Goal: Task Accomplishment & Management: Use online tool/utility

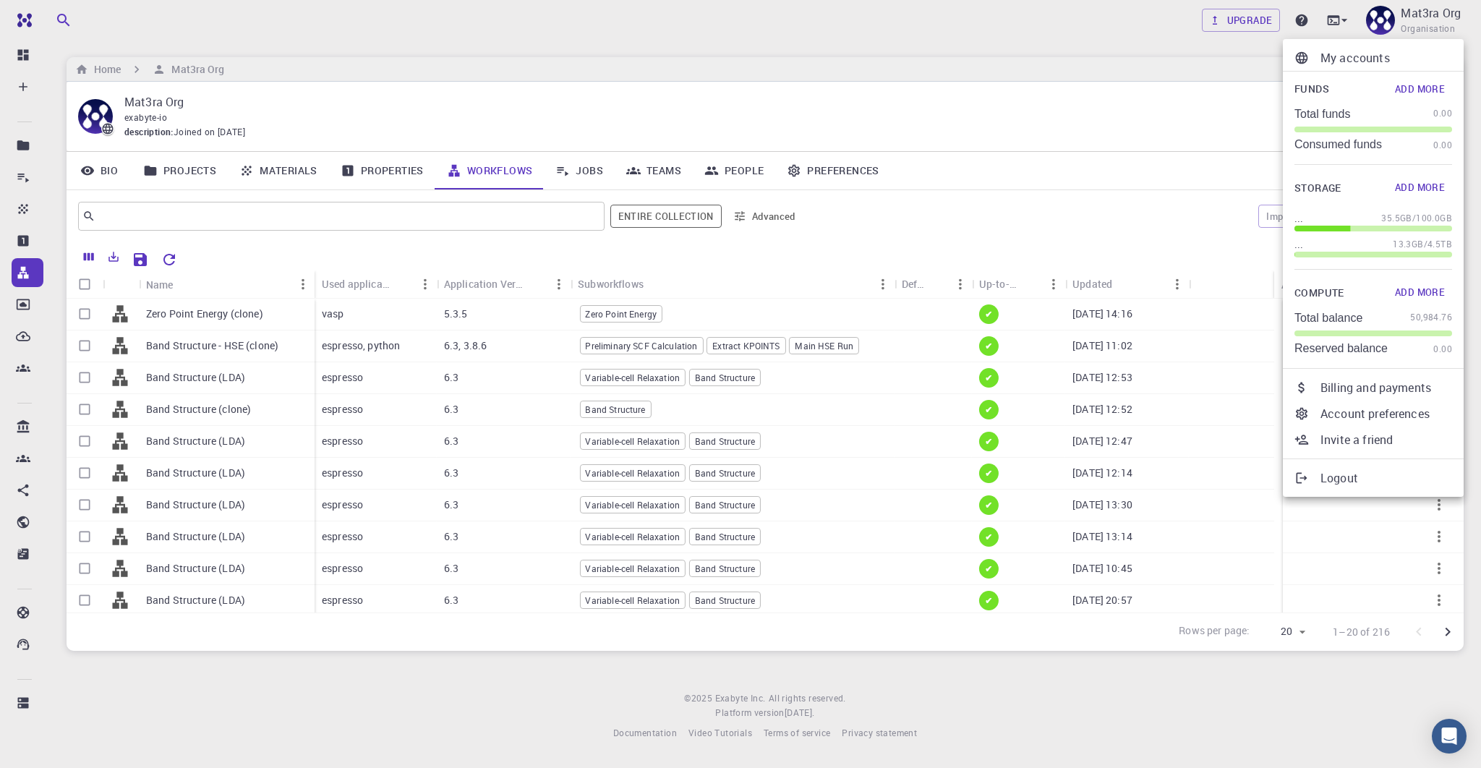
click at [1336, 473] on p "Logout" at bounding box center [1386, 477] width 132 height 17
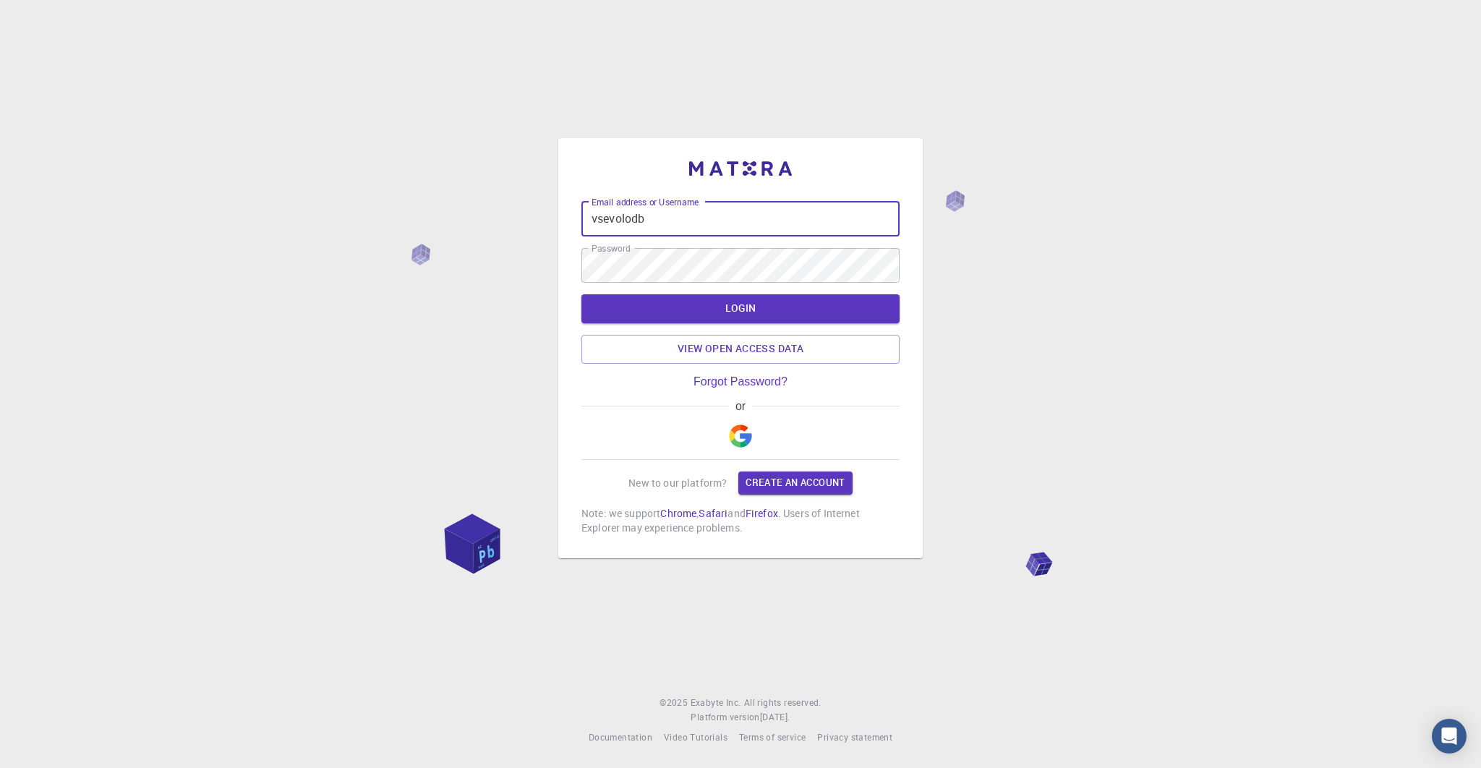
click at [663, 228] on input "vsevolodb" at bounding box center [740, 219] width 318 height 35
drag, startPoint x: 665, startPoint y: 223, endPoint x: 538, endPoint y: 223, distance: 127.2
click at [538, 223] on div "Email address or Username vsevolodb Email address or Username Password Password…" at bounding box center [740, 384] width 1481 height 768
type input "demo"
click at [537, 265] on div "Email address or Username demo Email address or Username Password Password LOGI…" at bounding box center [740, 384] width 1481 height 768
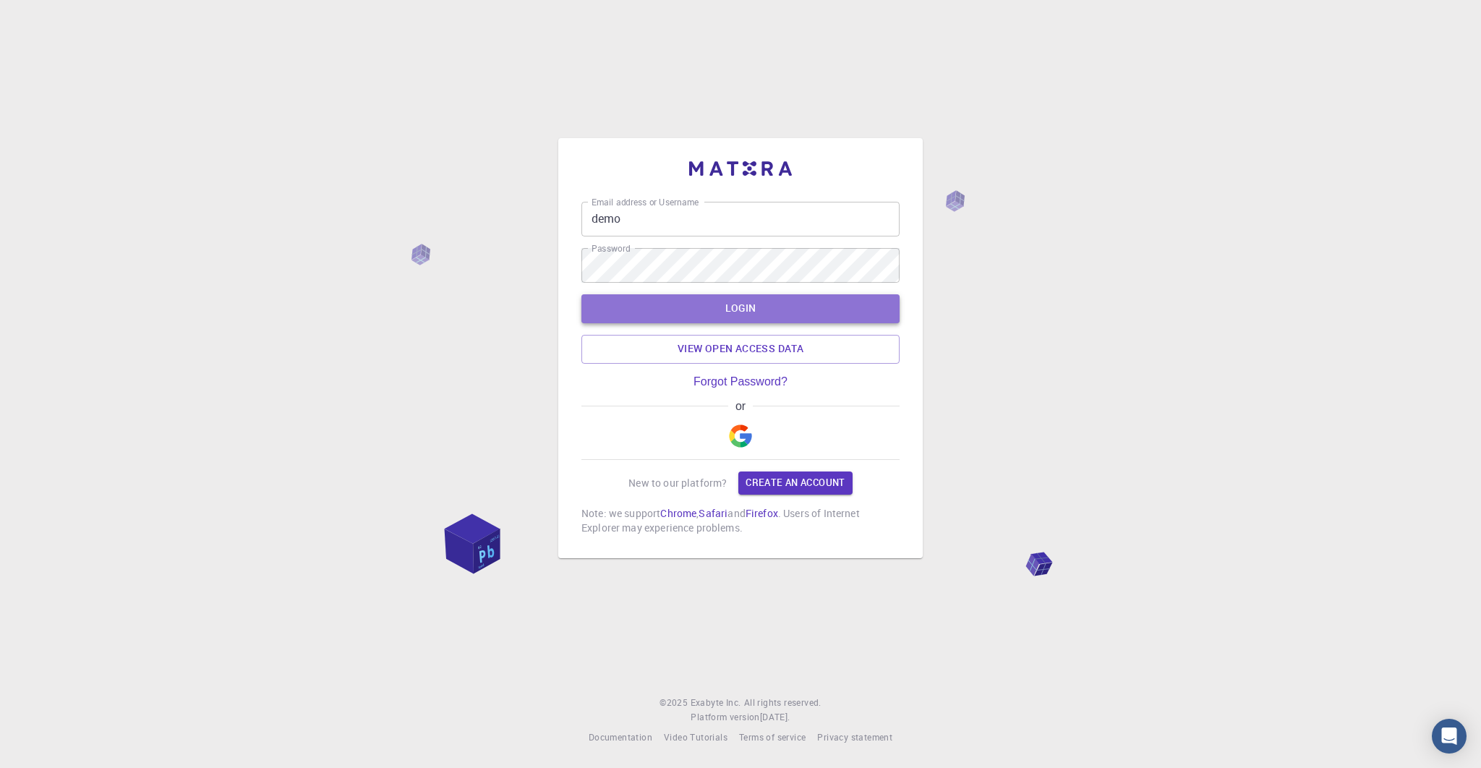
click at [604, 302] on button "LOGIN" at bounding box center [740, 308] width 318 height 29
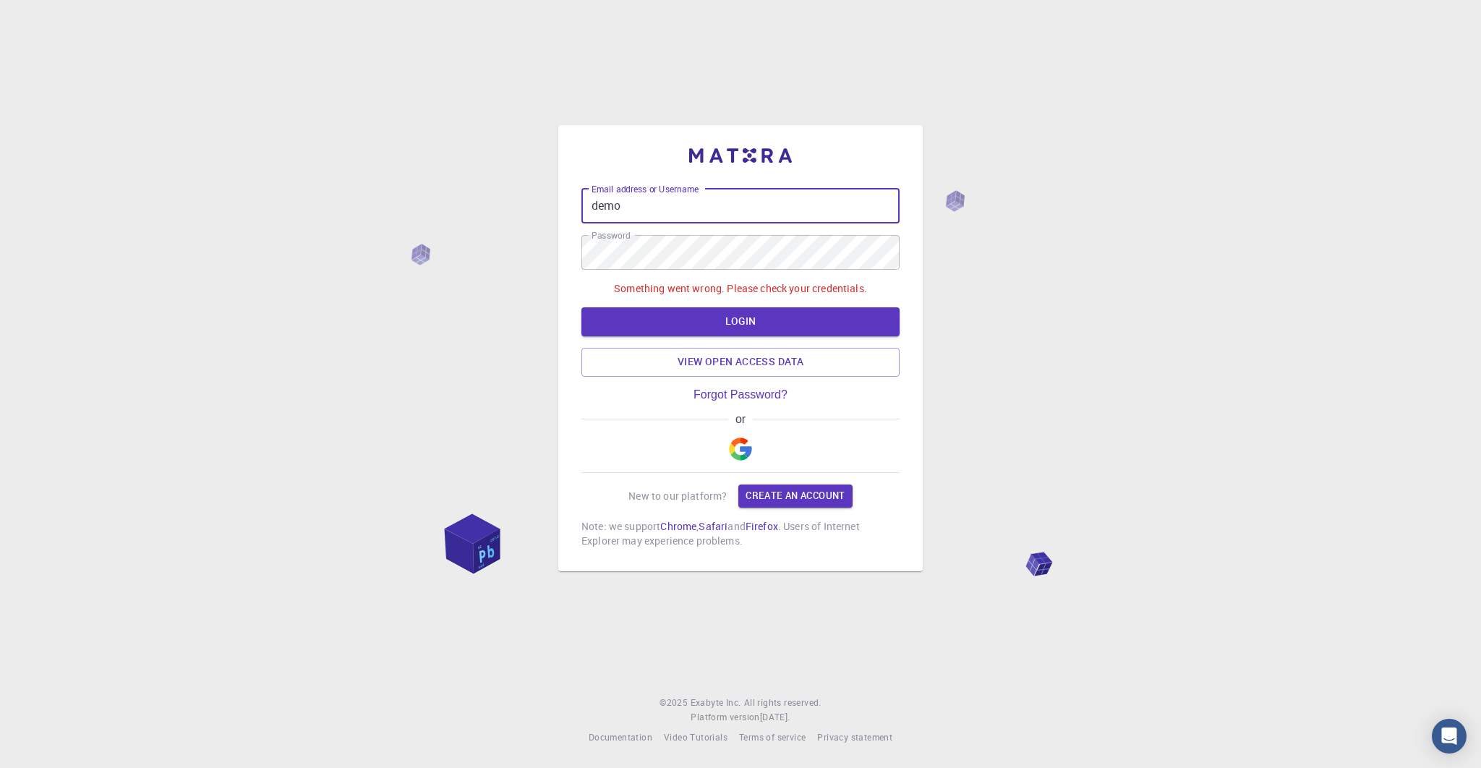
drag, startPoint x: 630, startPoint y: 204, endPoint x: 535, endPoint y: 203, distance: 95.4
click at [535, 203] on div "Email address or Username demo Email address or Username Password Password Some…" at bounding box center [740, 384] width 1481 height 768
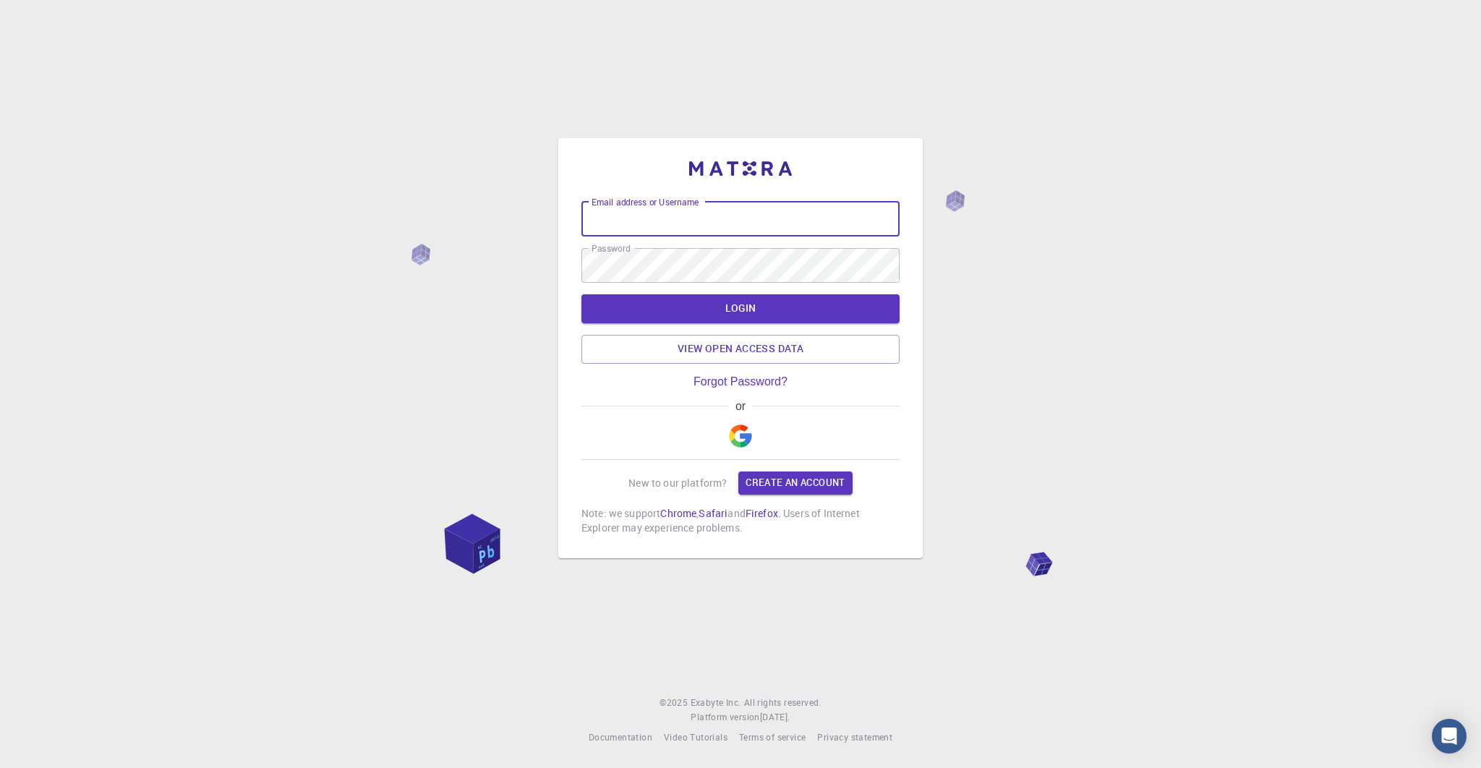
type input "vsevolodb"
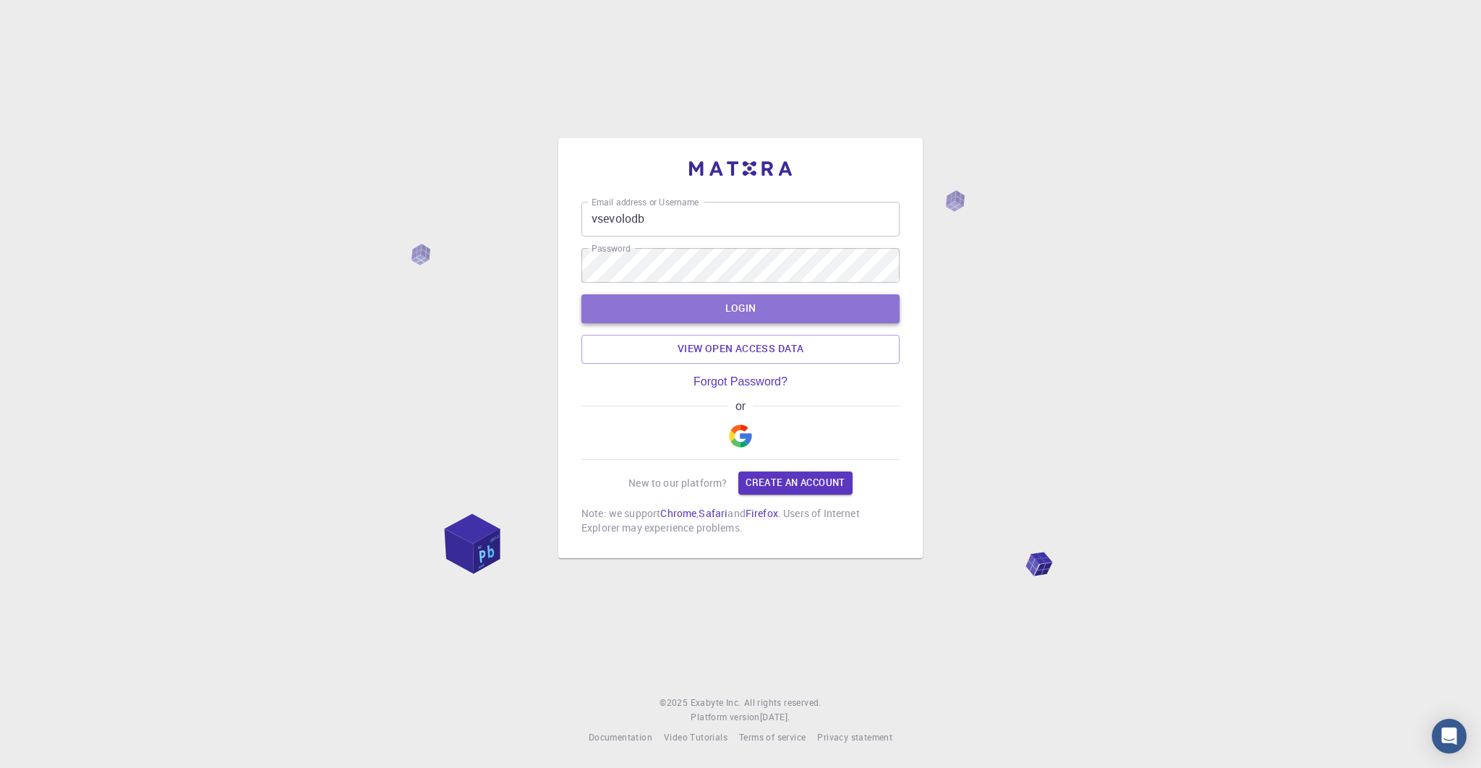
click at [685, 305] on button "LOGIN" at bounding box center [740, 308] width 318 height 29
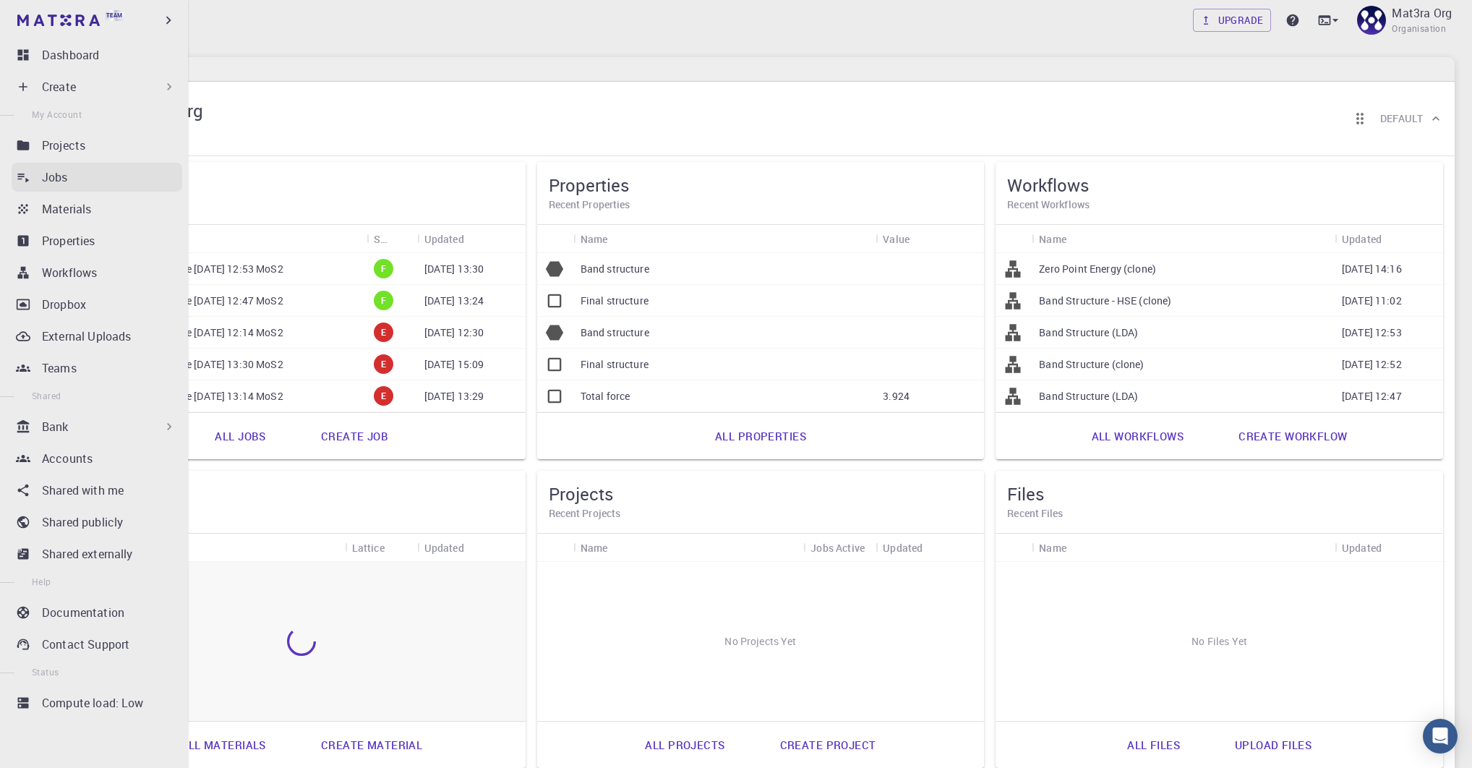
click at [51, 174] on p "Jobs" at bounding box center [55, 176] width 26 height 17
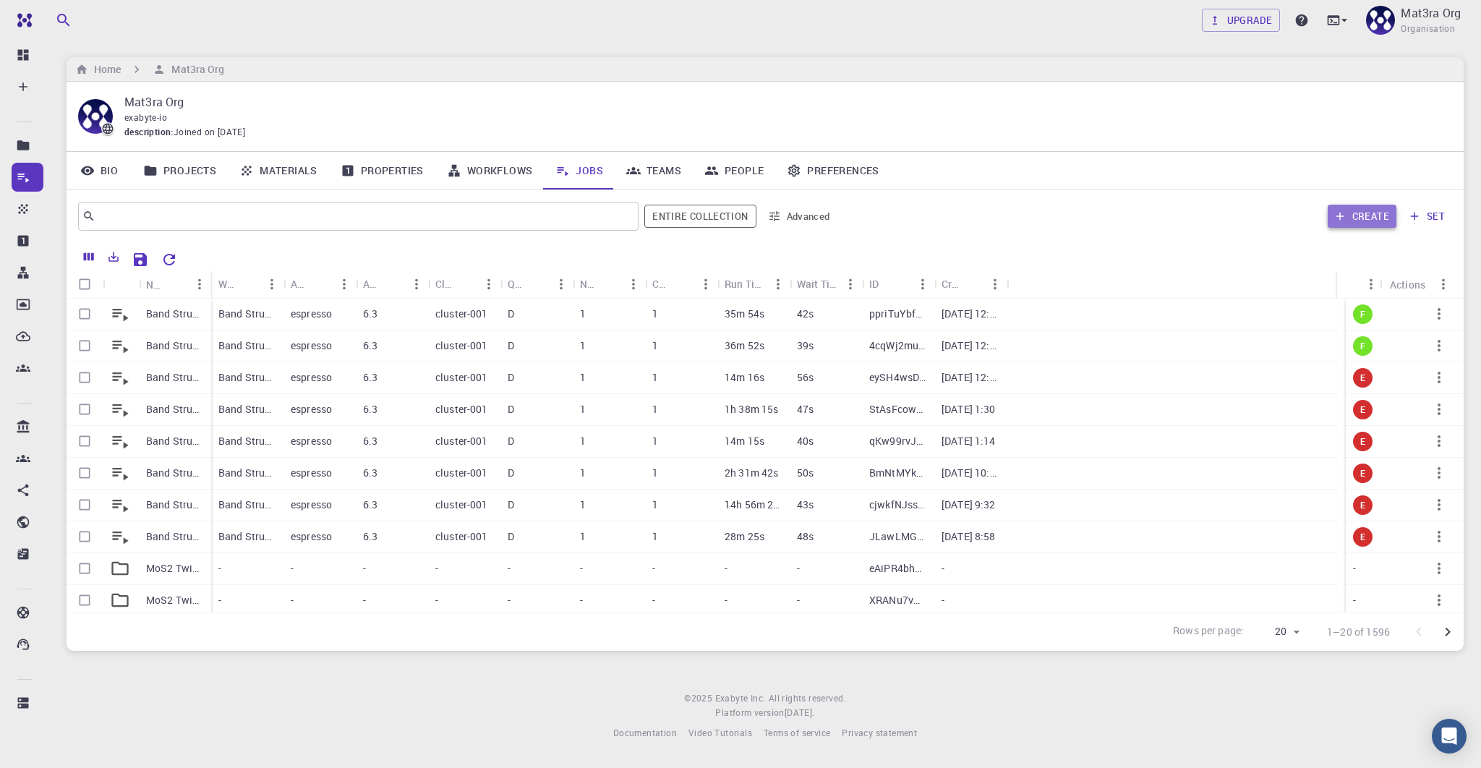
click at [1371, 218] on button "Create" at bounding box center [1361, 216] width 69 height 23
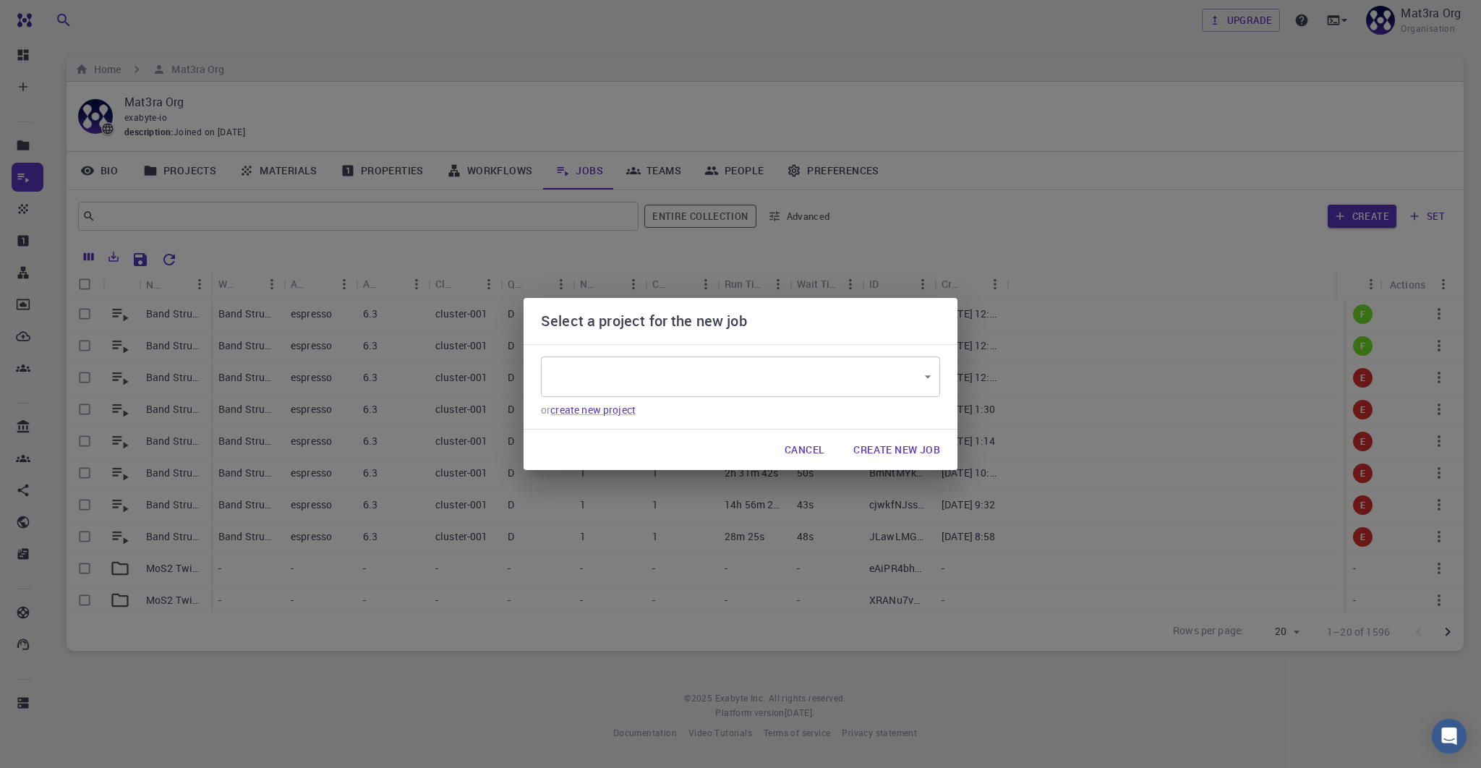
click at [886, 359] on div "​ ​" at bounding box center [740, 376] width 399 height 40
click at [877, 379] on body "Team Dashboard Create New Job New Material Create Material Upload File Import f…" at bounding box center [740, 384] width 1481 height 768
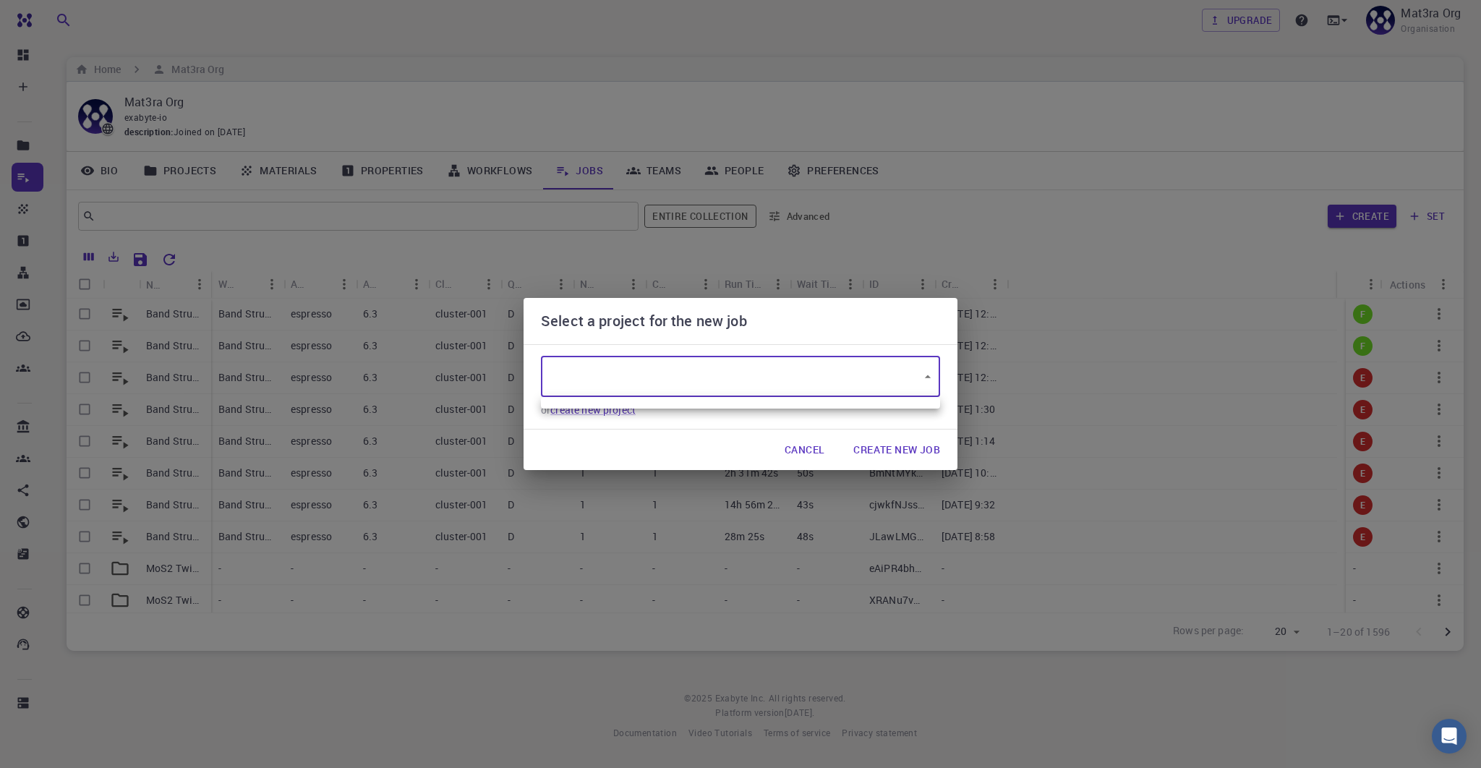
click at [878, 460] on div at bounding box center [740, 384] width 1481 height 768
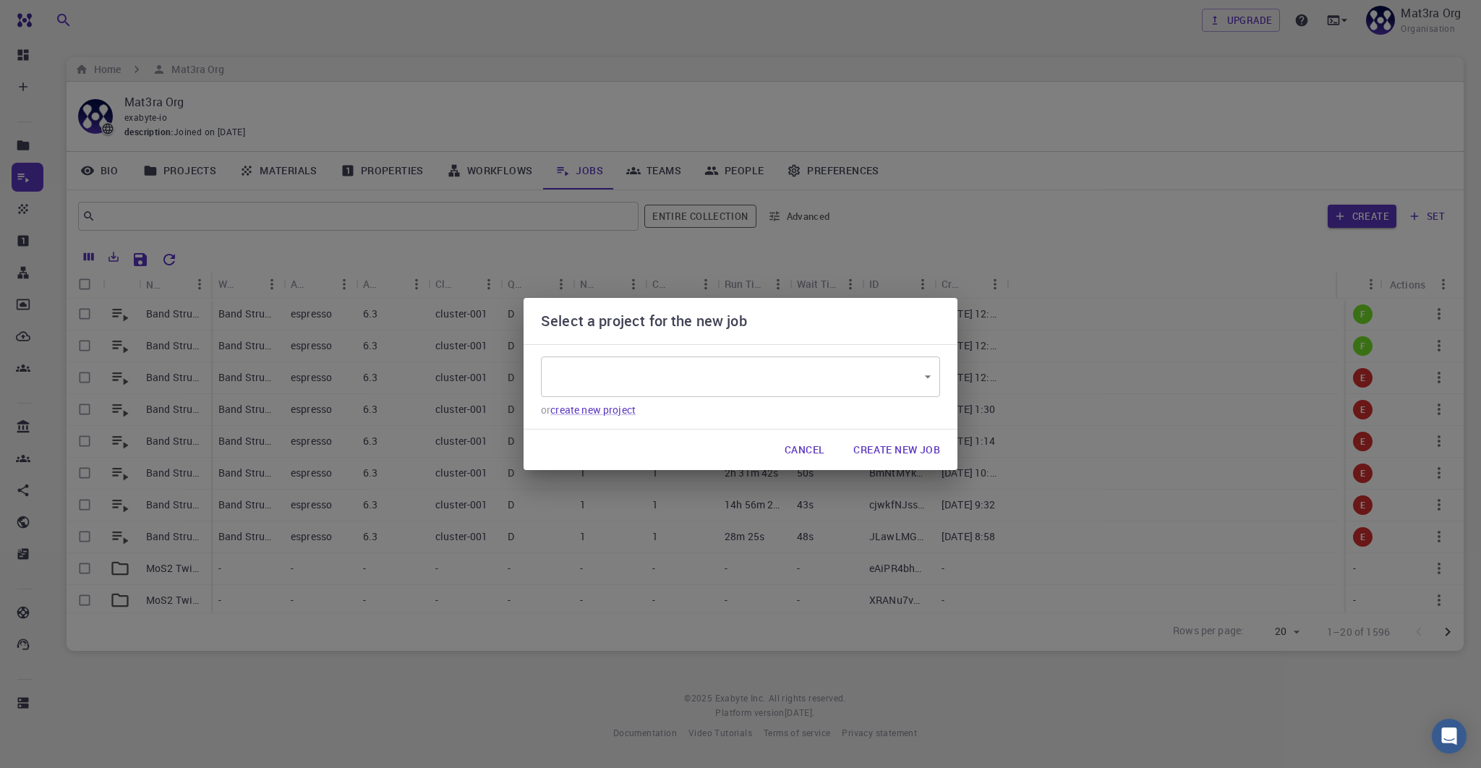
click at [1082, 140] on div "Select a project for the new job ​ ​ or create new project Cancel Create New Job" at bounding box center [740, 384] width 1481 height 768
click at [1444, 24] on div "Select a project for the new job ​ ​ or create new project Cancel Create New Job" at bounding box center [740, 384] width 1481 height 768
drag, startPoint x: 1409, startPoint y: 22, endPoint x: 1259, endPoint y: 59, distance: 154.1
click at [1393, 22] on div "Select a project for the new job ​ ​ or create new project Cancel Create New Job" at bounding box center [740, 384] width 1481 height 768
click at [795, 453] on button "Cancel" at bounding box center [804, 449] width 63 height 29
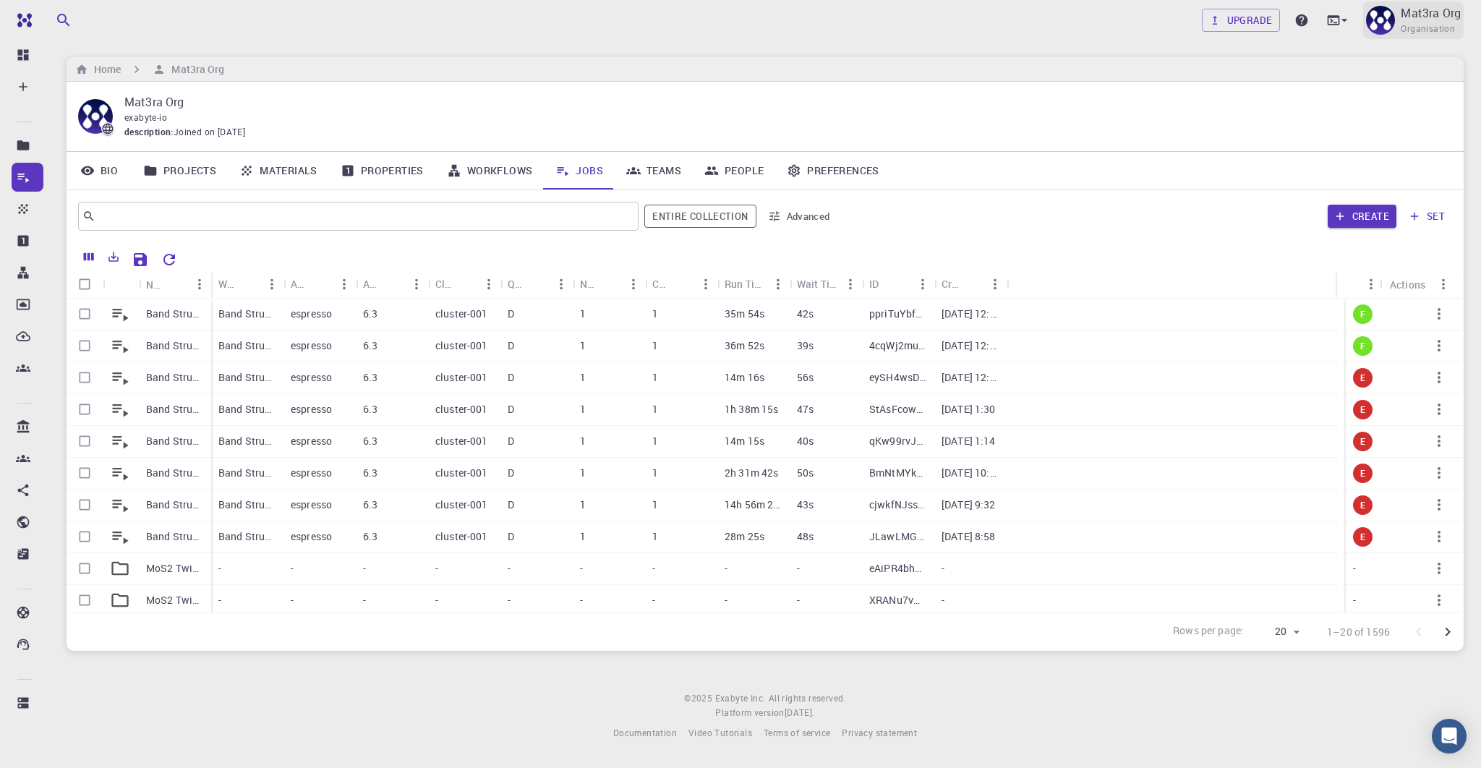
click at [1434, 11] on p "Mat3ra Org" at bounding box center [1430, 12] width 60 height 17
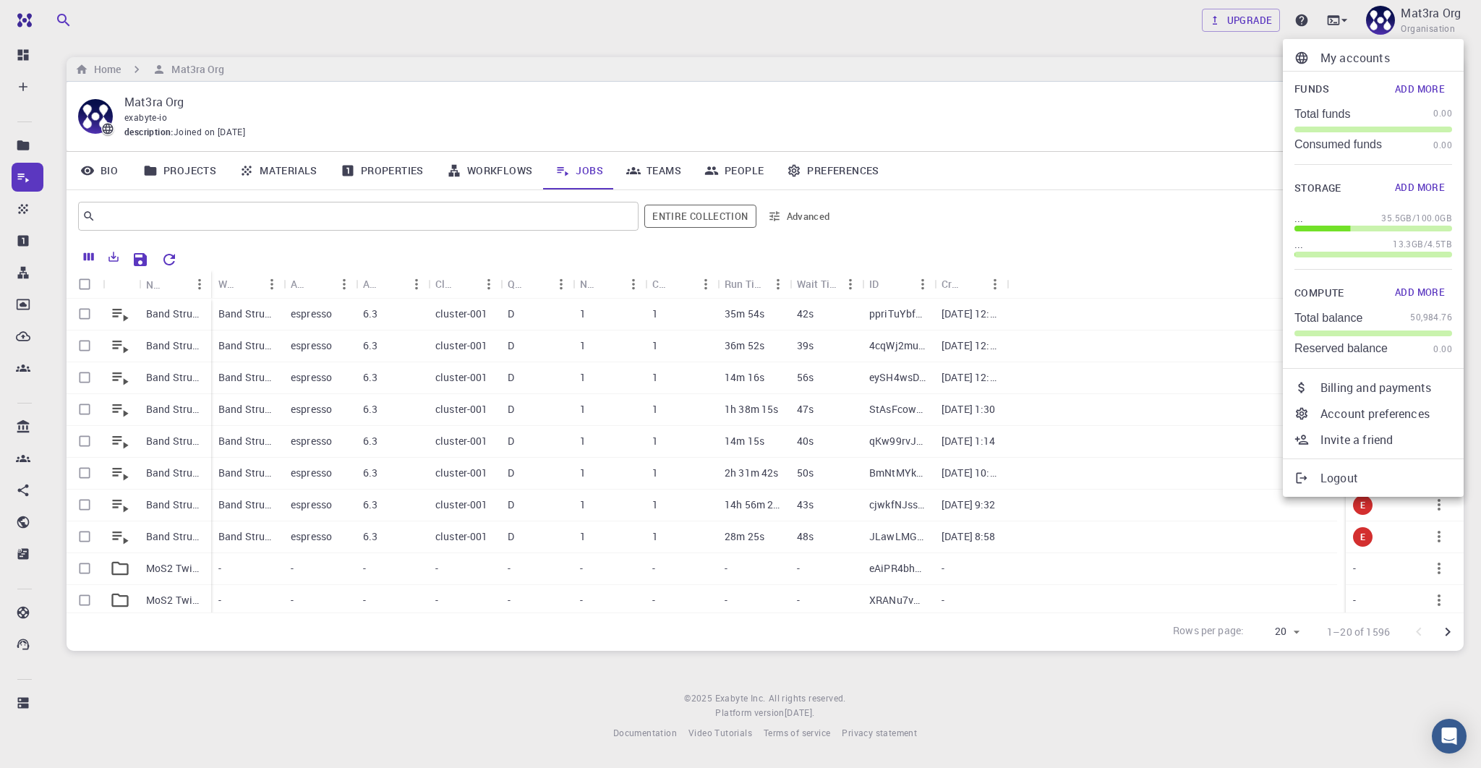
click at [1367, 61] on p "My accounts" at bounding box center [1386, 57] width 132 height 17
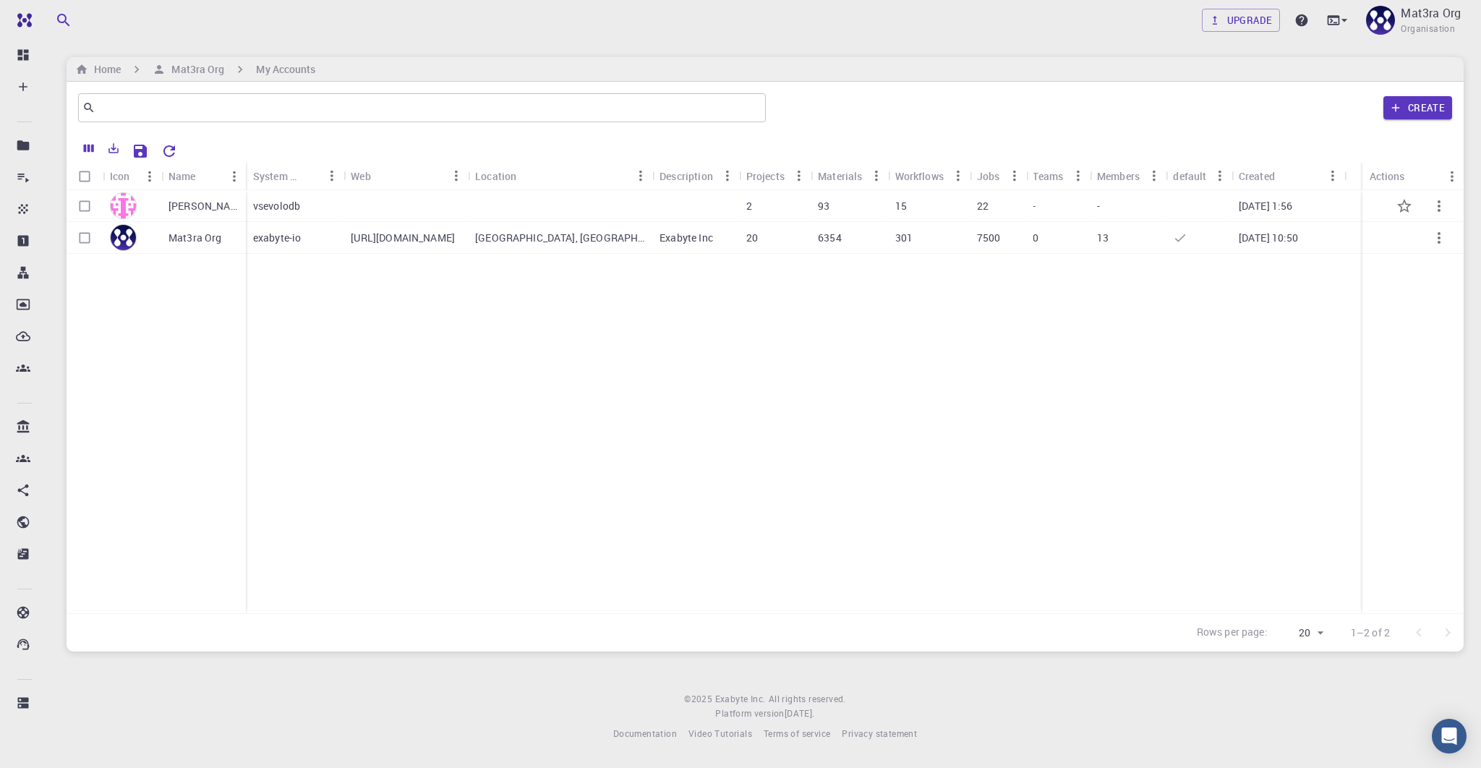
click at [204, 207] on div "[PERSON_NAME]" at bounding box center [203, 206] width 85 height 32
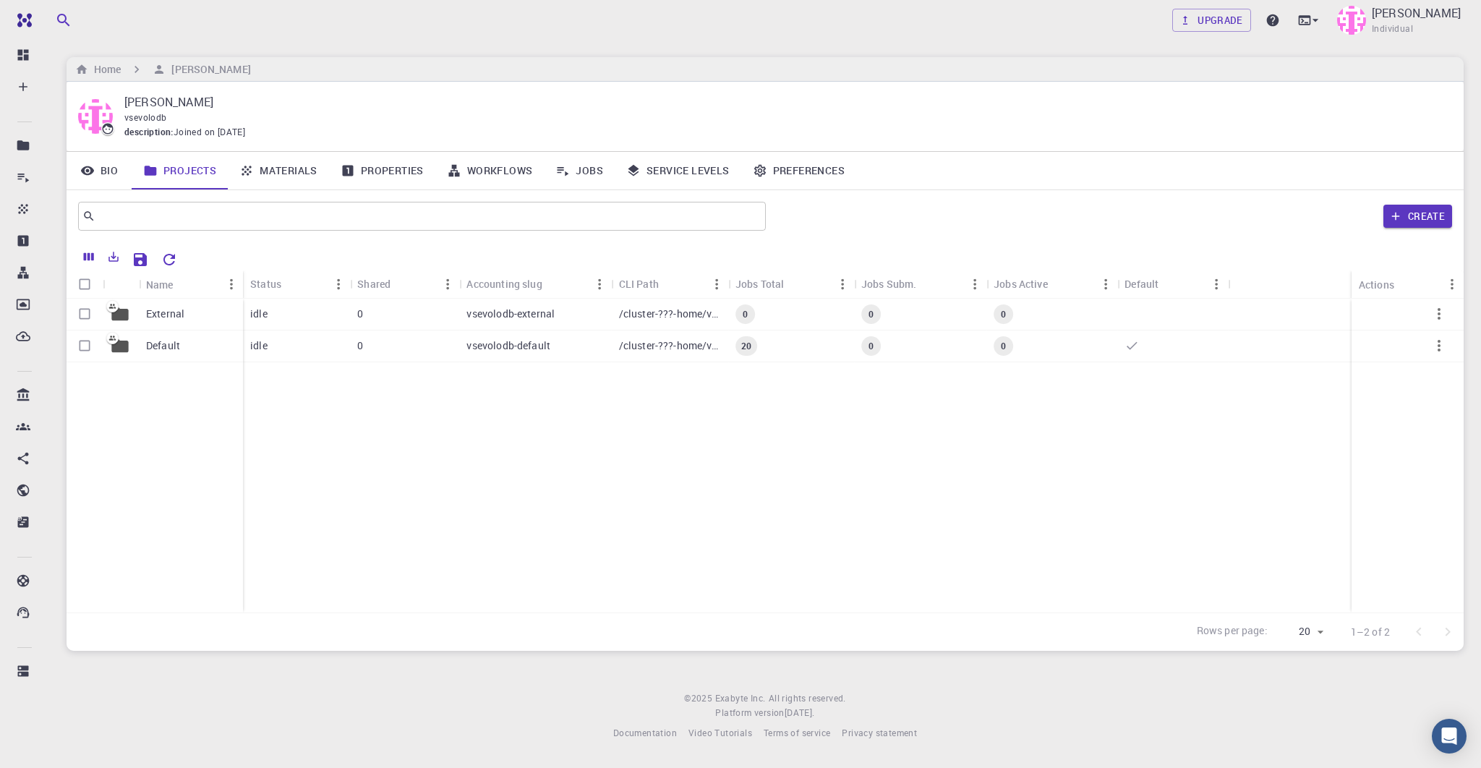
click at [572, 174] on link "Jobs" at bounding box center [579, 171] width 71 height 38
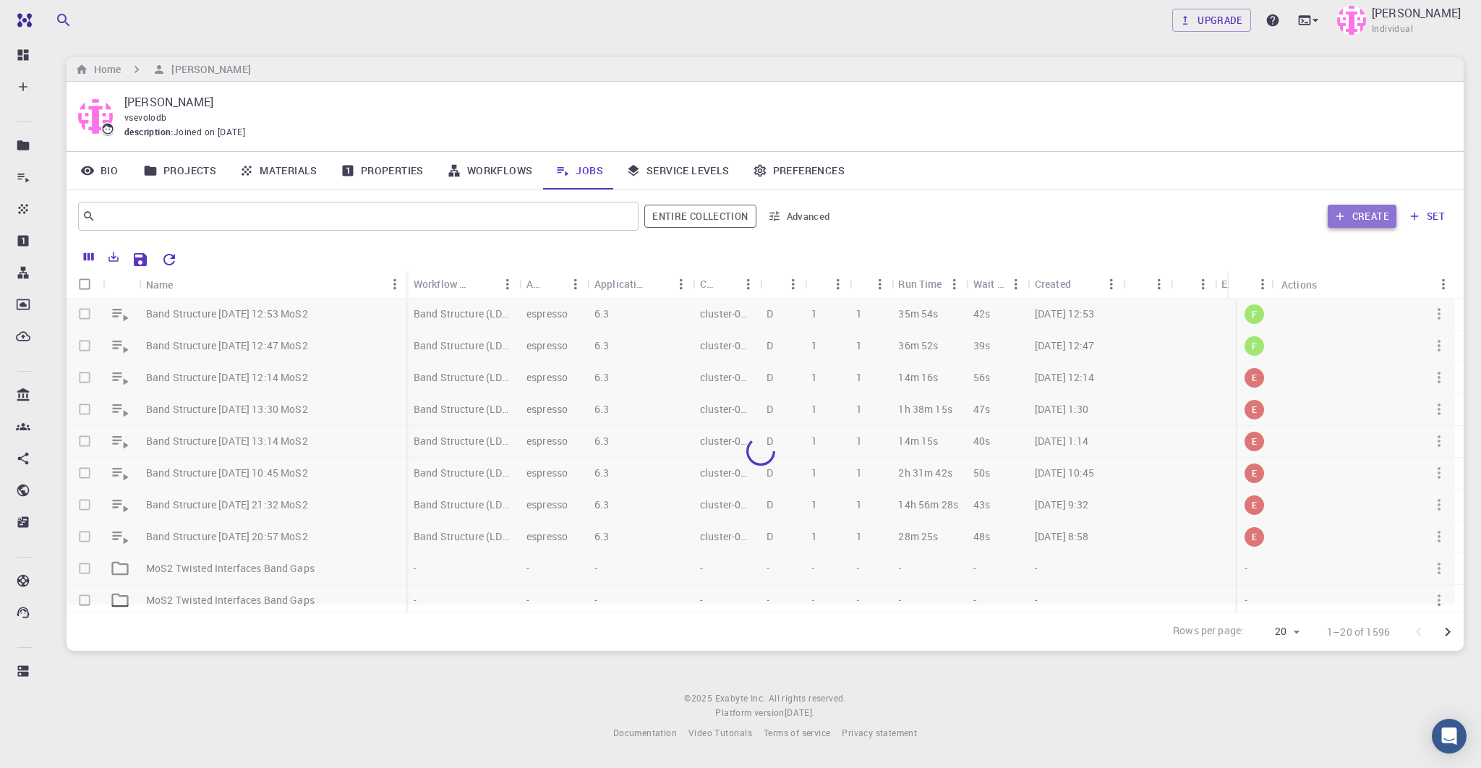
click at [1357, 216] on button "Create" at bounding box center [1361, 216] width 69 height 23
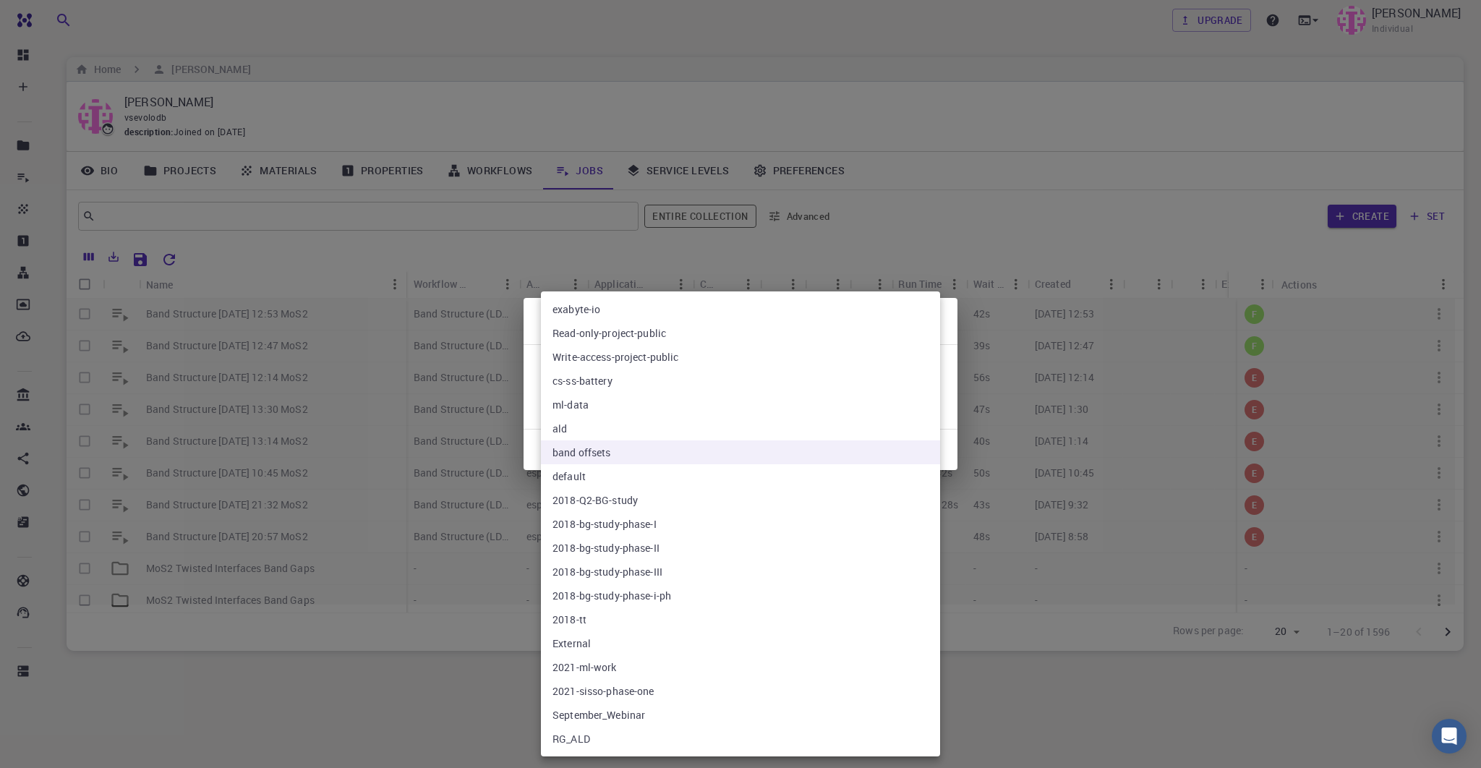
click at [787, 373] on body "Free Dashboard Create New Job New Material Create Material Upload File Import f…" at bounding box center [740, 384] width 1481 height 768
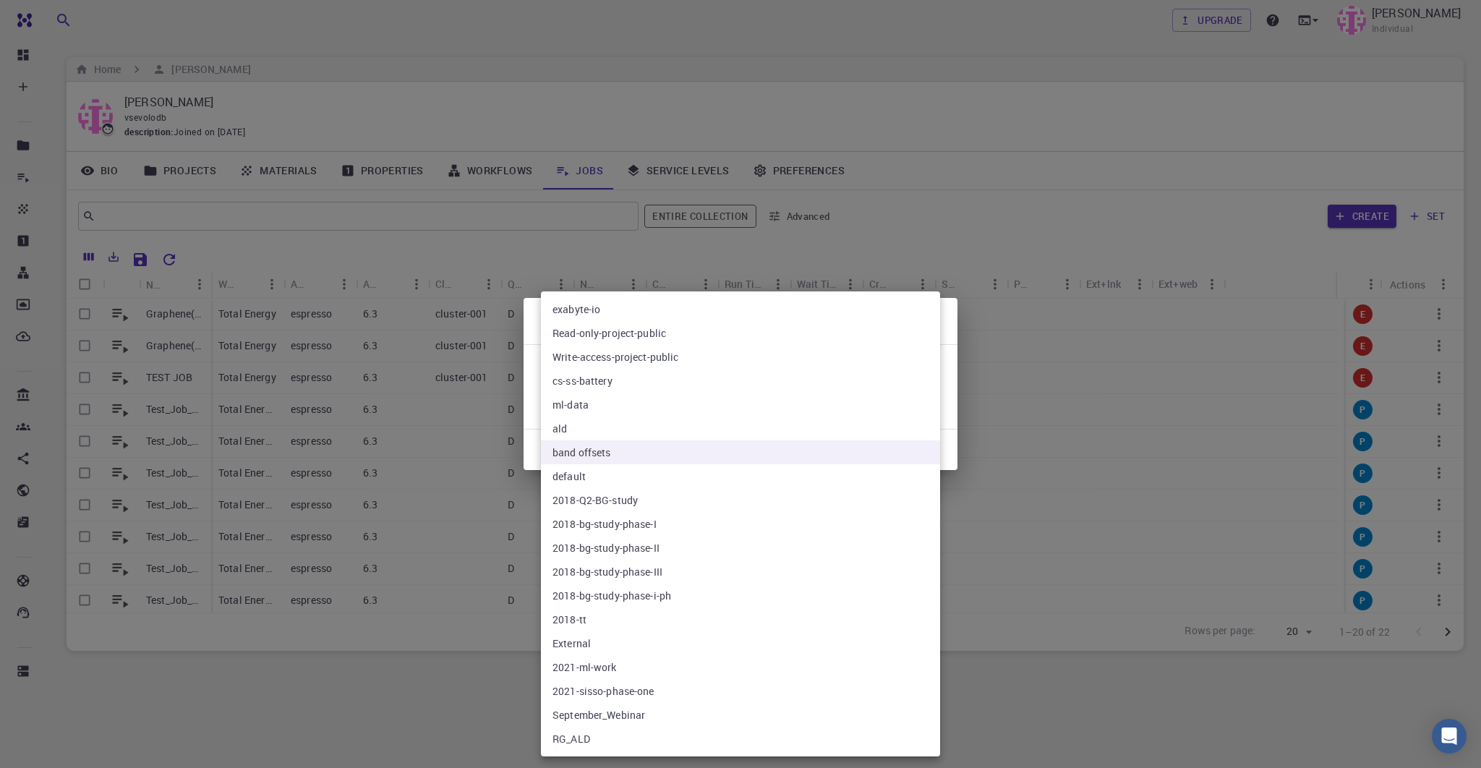
type input "G2THp9j8MXjNMqcK7"
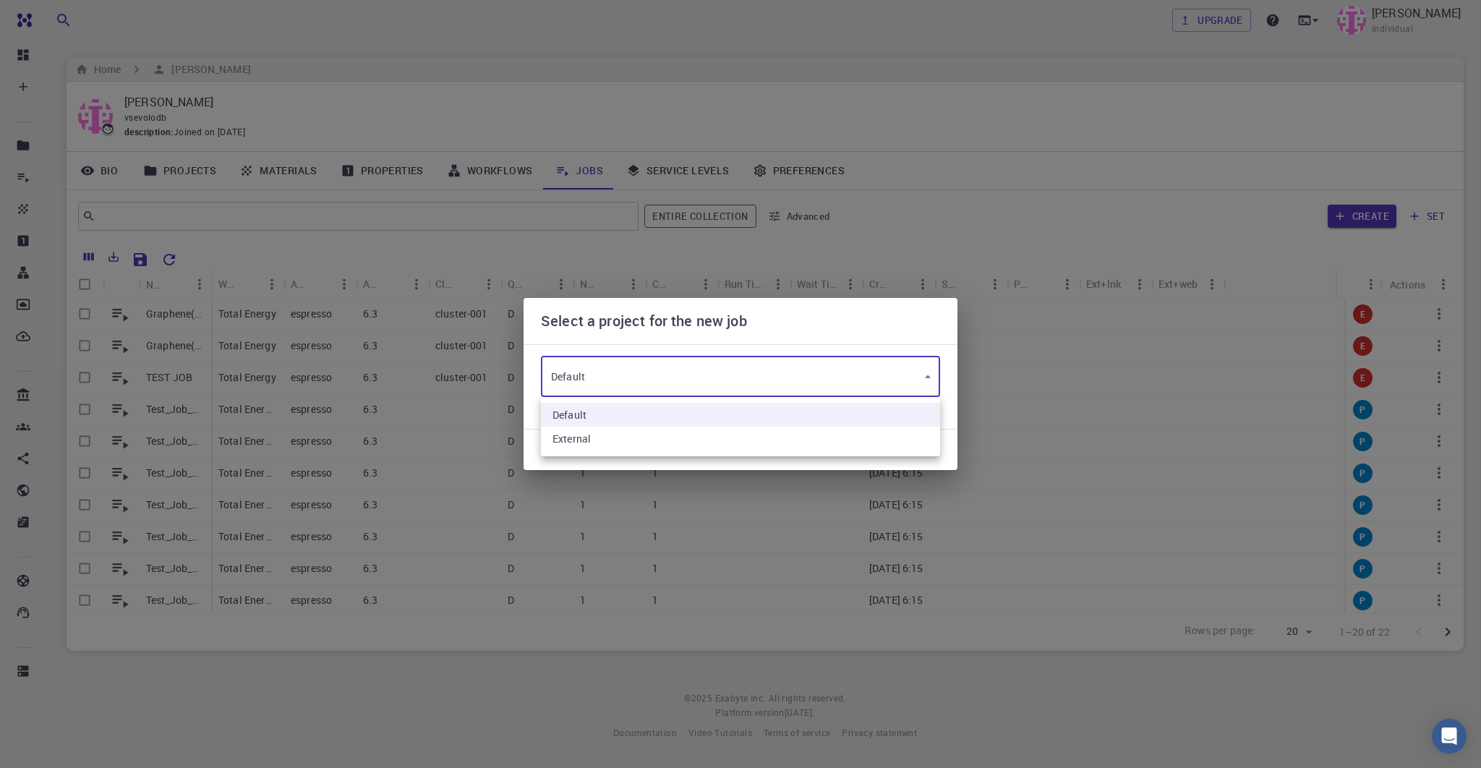
click at [663, 411] on li "Default" at bounding box center [740, 415] width 399 height 24
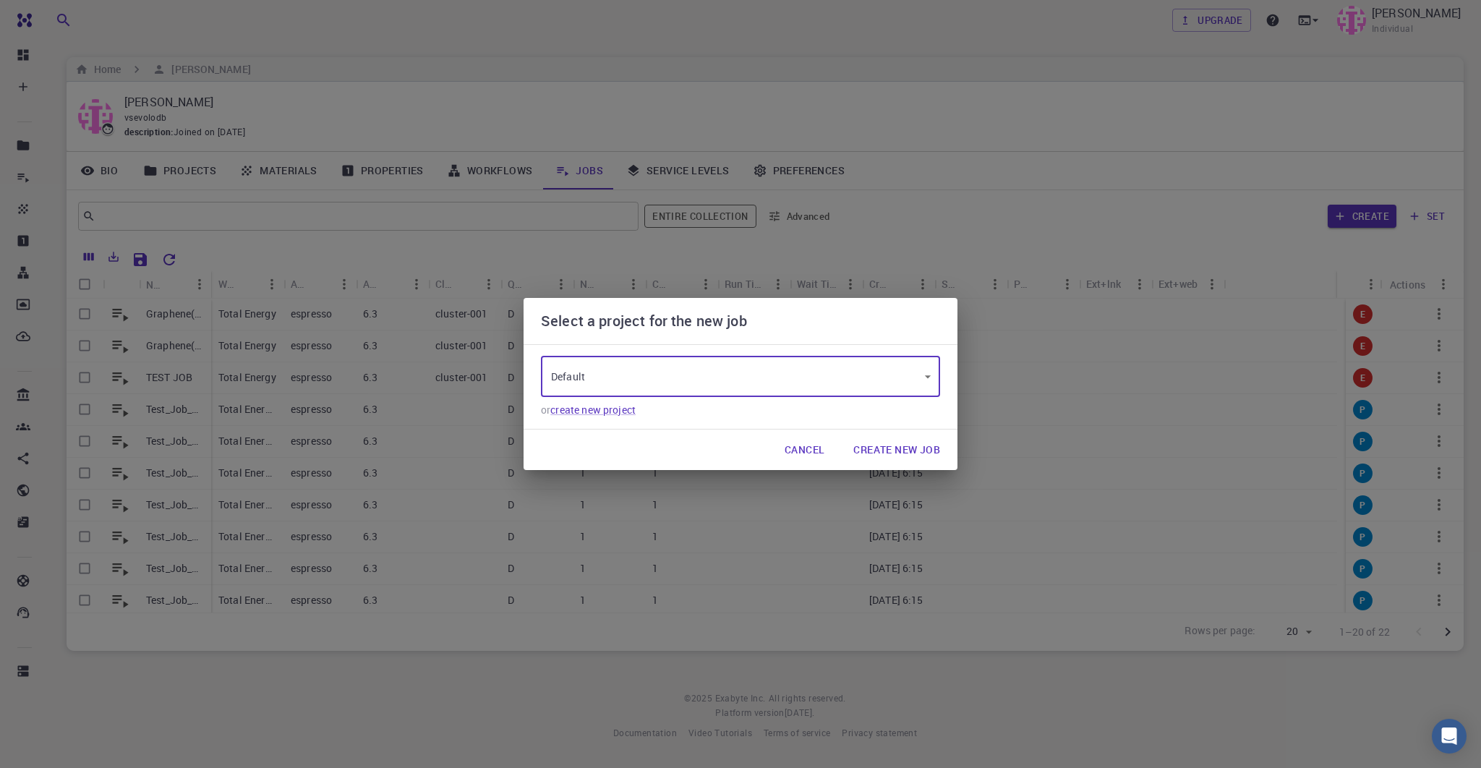
click at [891, 450] on button "Create New Job" at bounding box center [897, 449] width 110 height 29
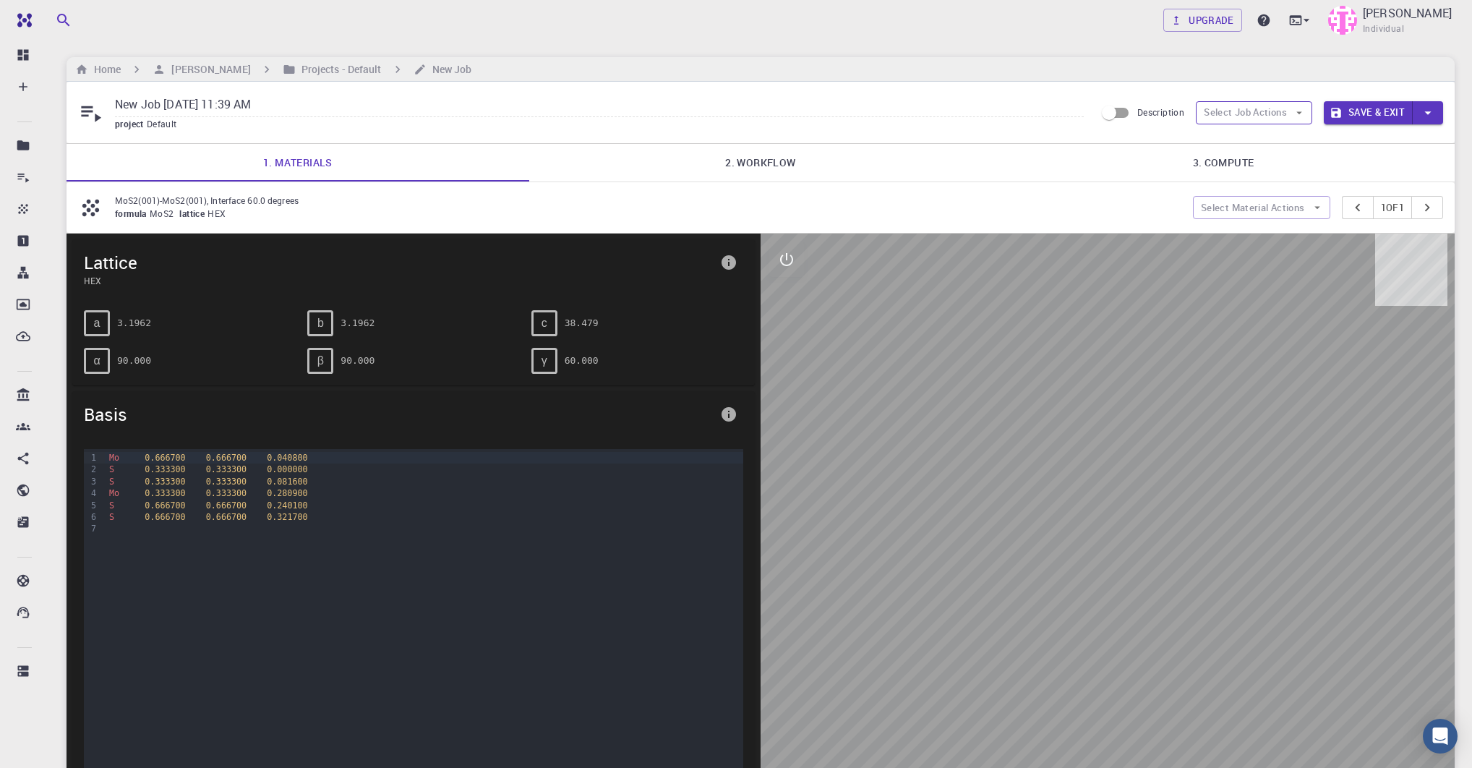
click at [1225, 118] on button "Select Job Actions" at bounding box center [1254, 112] width 116 height 23
click at [1242, 181] on span "Select workflow" at bounding box center [1267, 187] width 68 height 14
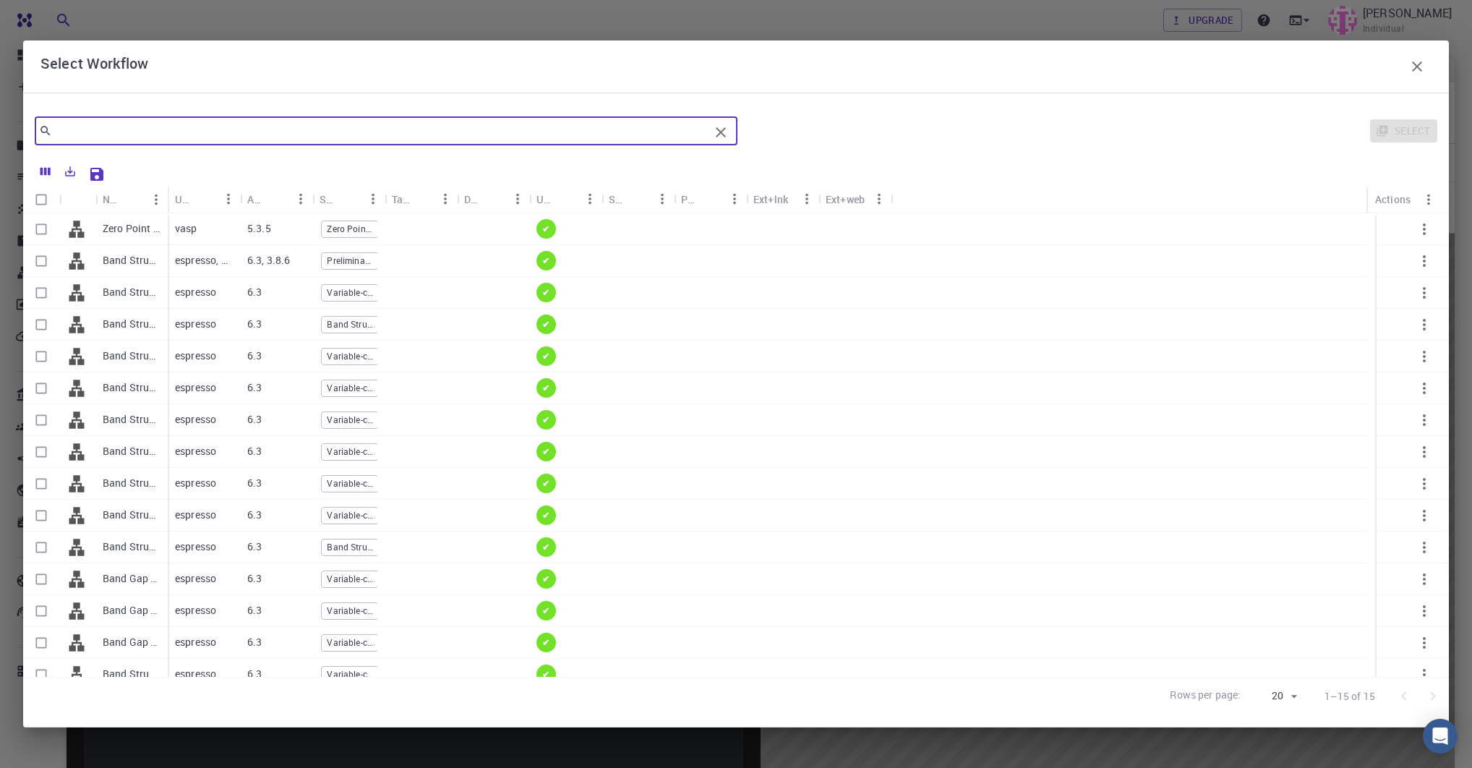
click at [150, 138] on input "text" at bounding box center [380, 131] width 657 height 20
